Goal: Register for event/course

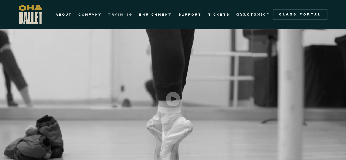
click at [118, 15] on link "TRAINING" at bounding box center [120, 14] width 24 height 7
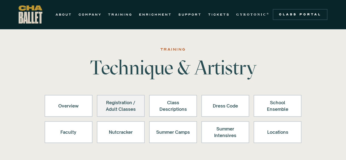
click at [124, 100] on div "Registration / Adult Classes" at bounding box center [121, 105] width 34 height 13
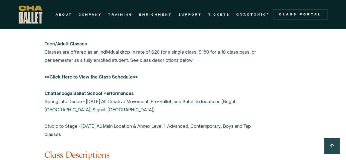
scroll to position [447, 0]
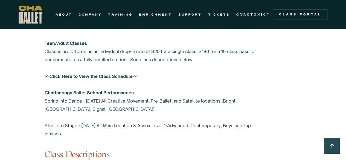
click at [103, 74] on strong ">>Click Here to View the Class Schedule<<" at bounding box center [91, 75] width 93 height 5
